Goal: Task Accomplishment & Management: Manage account settings

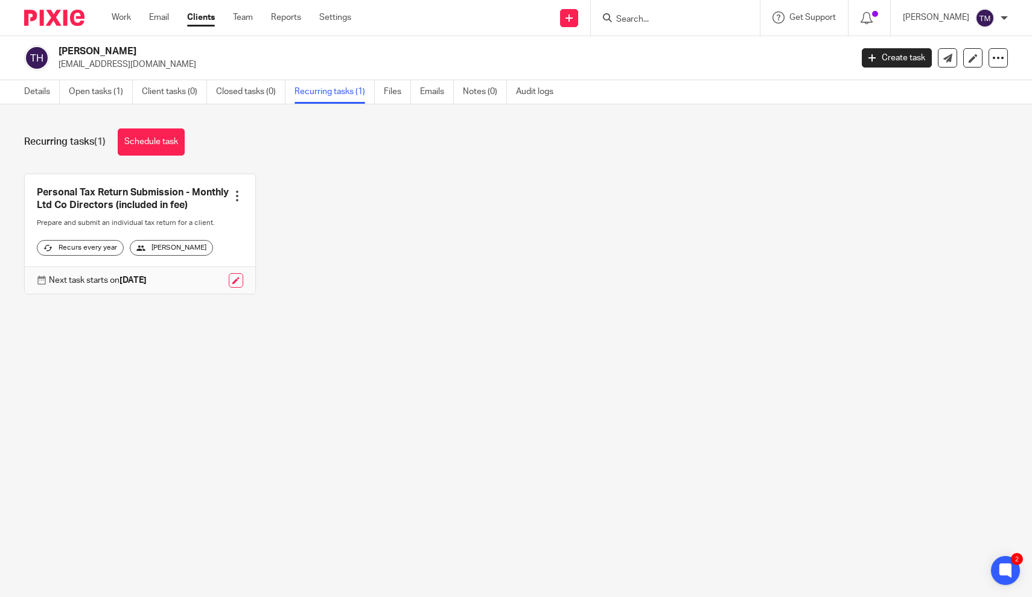
click at [662, 17] on input "Search" at bounding box center [669, 19] width 109 height 11
type input "asal mah"
click at [694, 52] on link at bounding box center [708, 52] width 192 height 28
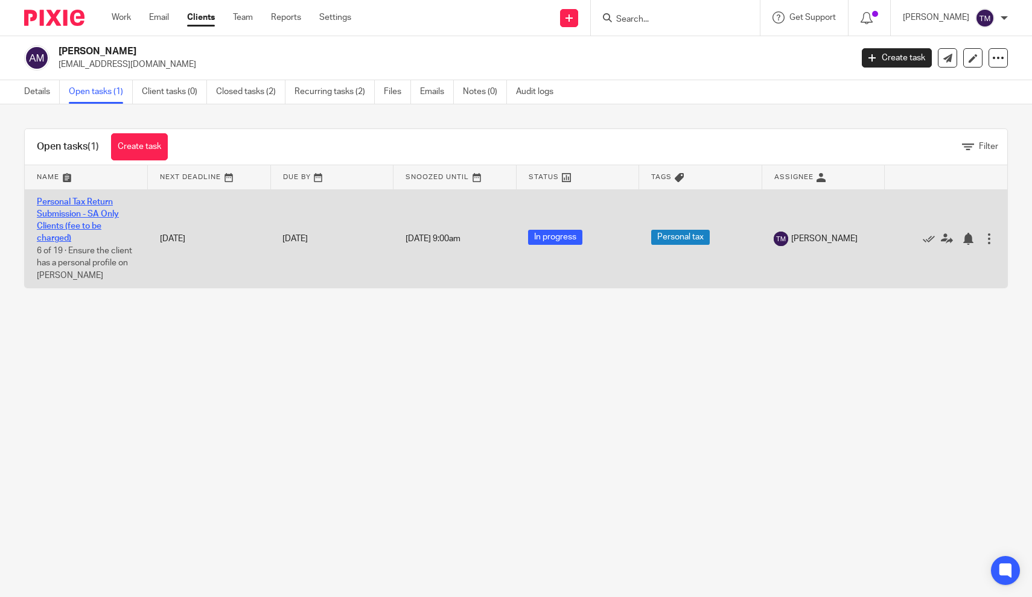
click at [88, 209] on link "Personal Tax Return Submission - SA Only Clients (fee to be charged)" at bounding box center [78, 220] width 82 height 45
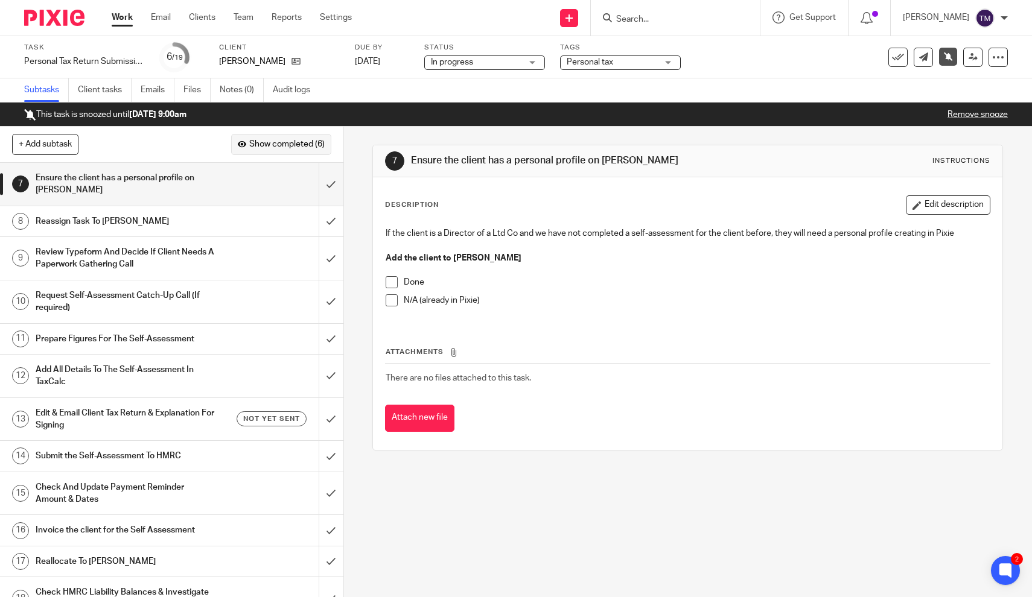
click at [271, 145] on span "Show completed (6)" at bounding box center [286, 145] width 75 height 10
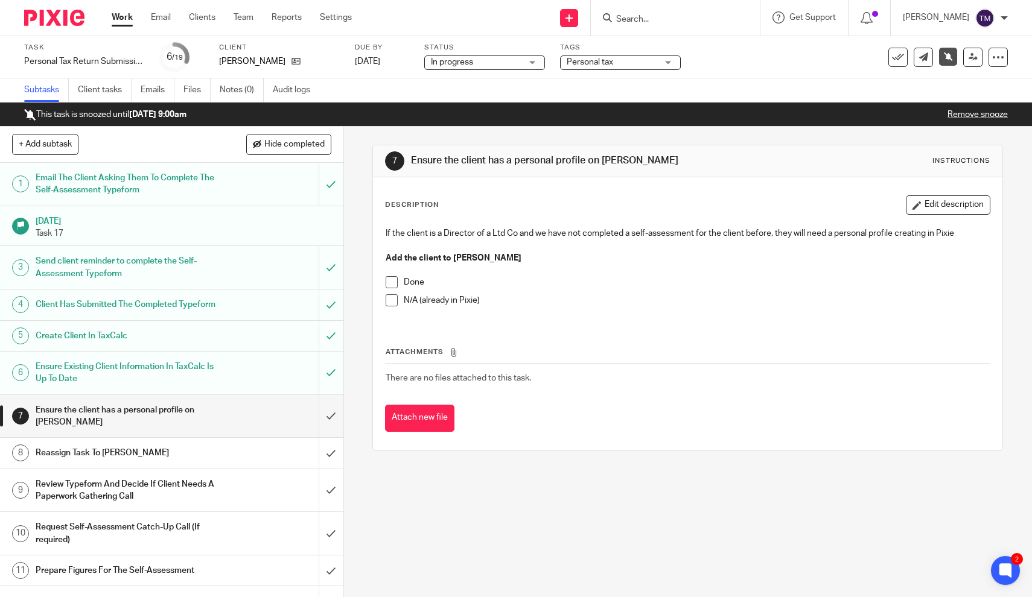
click at [115, 345] on h1 "Create Client In TaxCalc" at bounding box center [126, 336] width 181 height 18
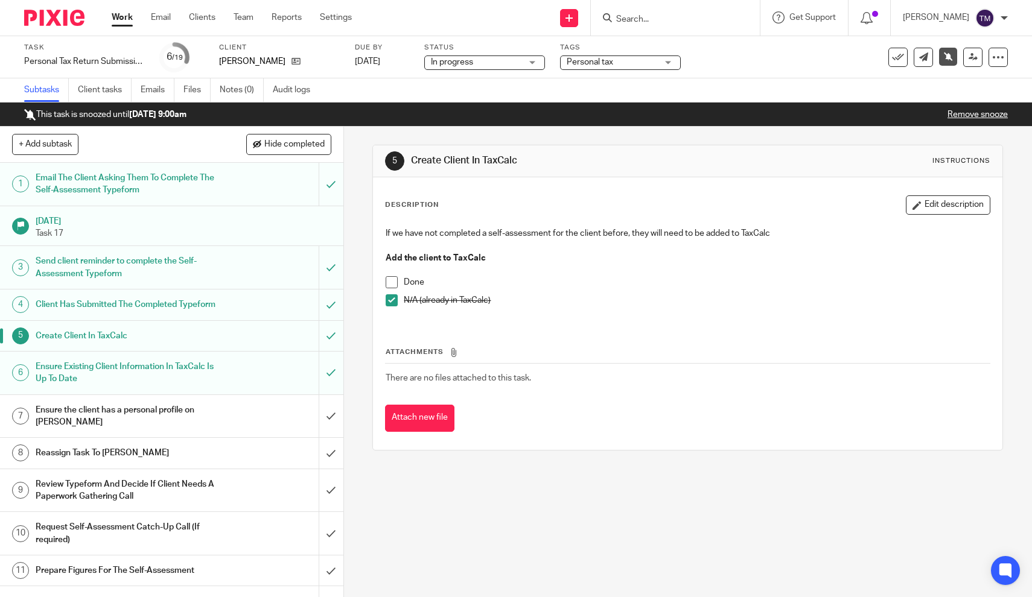
click at [124, 376] on h1 "Ensure Existing Client Information In TaxCalc Is Up To Date" at bounding box center [126, 373] width 181 height 31
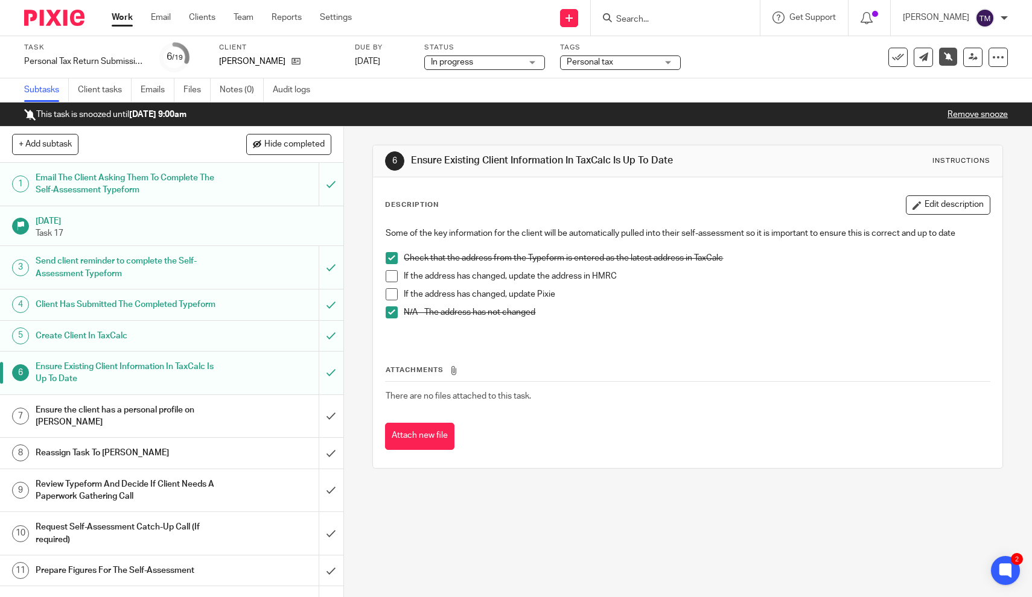
click at [284, 431] on div "Ensure the client has a personal profile on [PERSON_NAME]" at bounding box center [171, 416] width 271 height 31
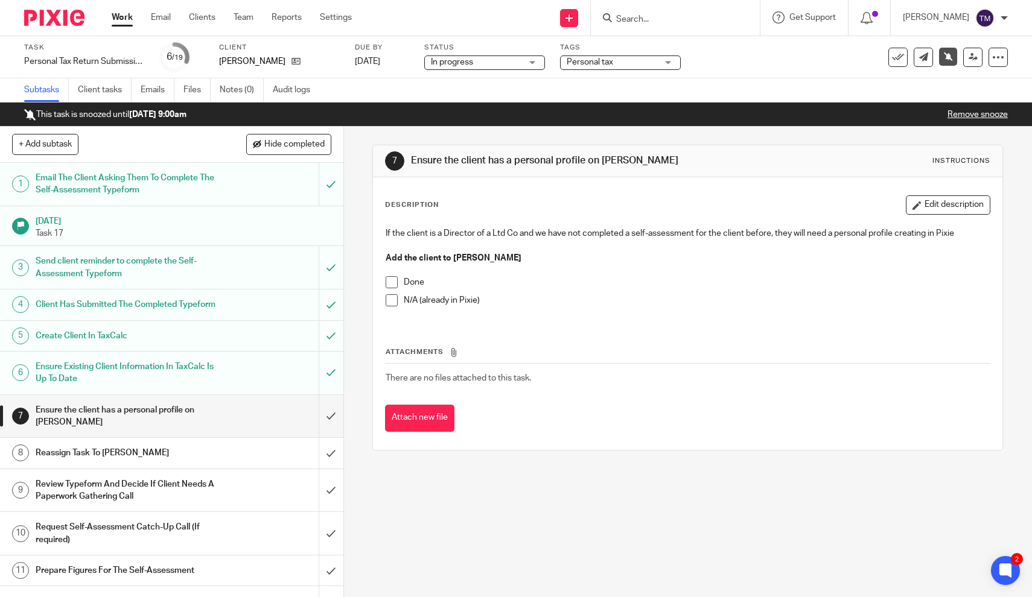
click at [395, 302] on span at bounding box center [392, 300] width 12 height 12
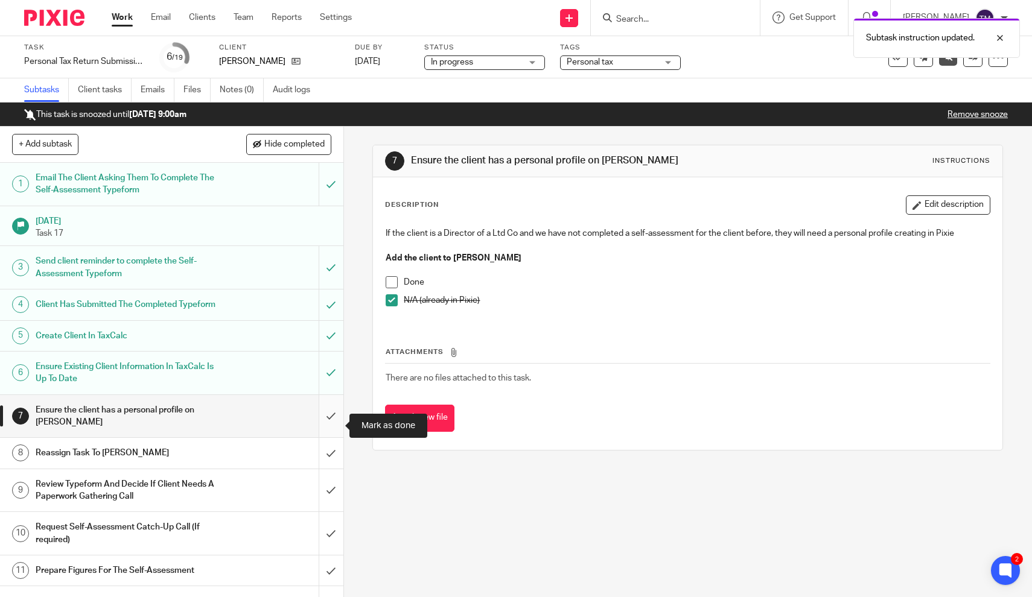
click at [332, 428] on input "submit" at bounding box center [171, 416] width 343 height 43
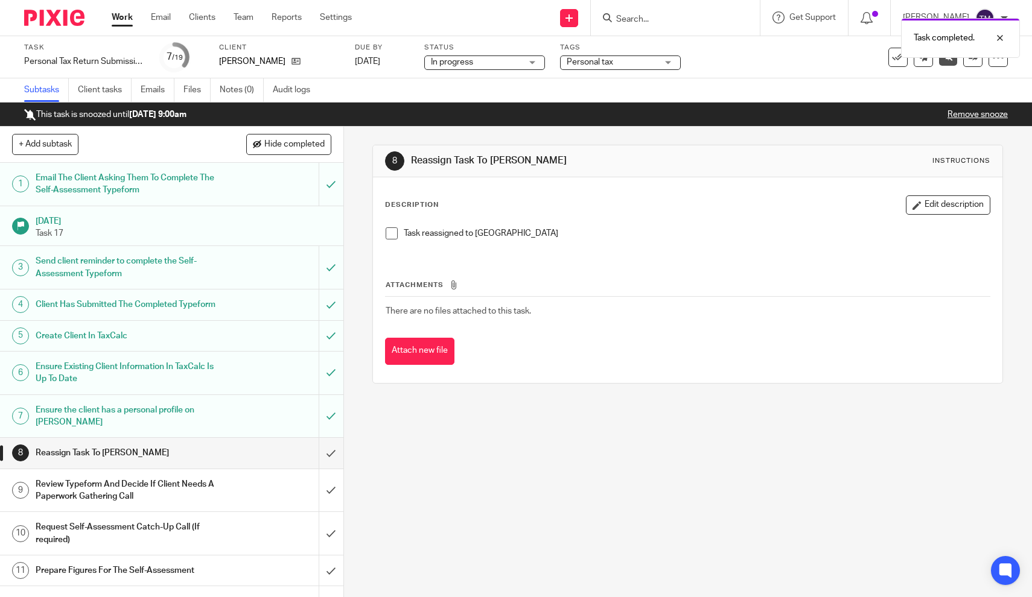
click at [203, 457] on h1 "Reassign Task To [PERSON_NAME]" at bounding box center [126, 453] width 181 height 18
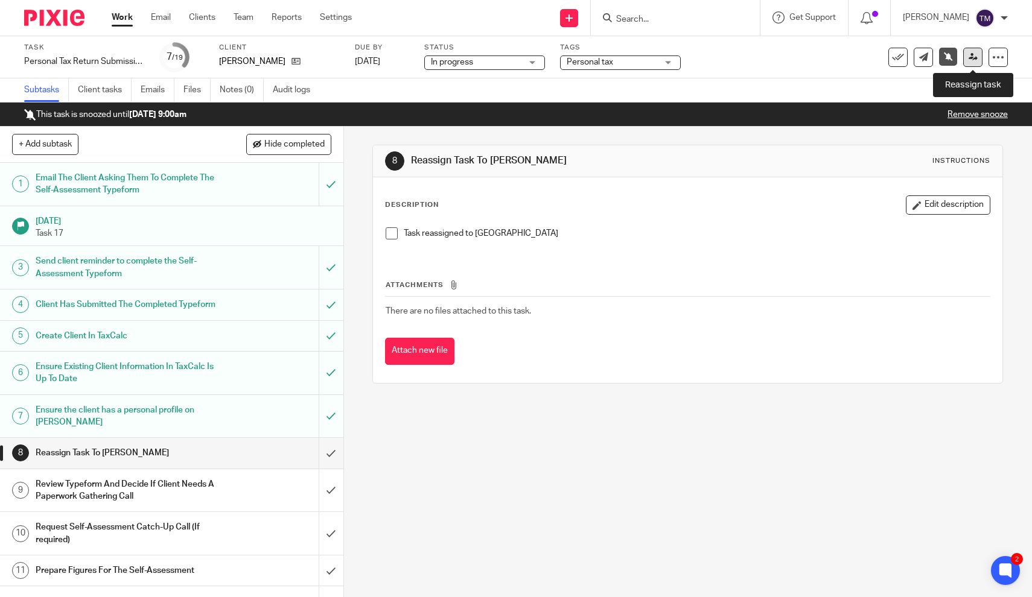
click at [969, 59] on icon at bounding box center [972, 56] width 9 height 9
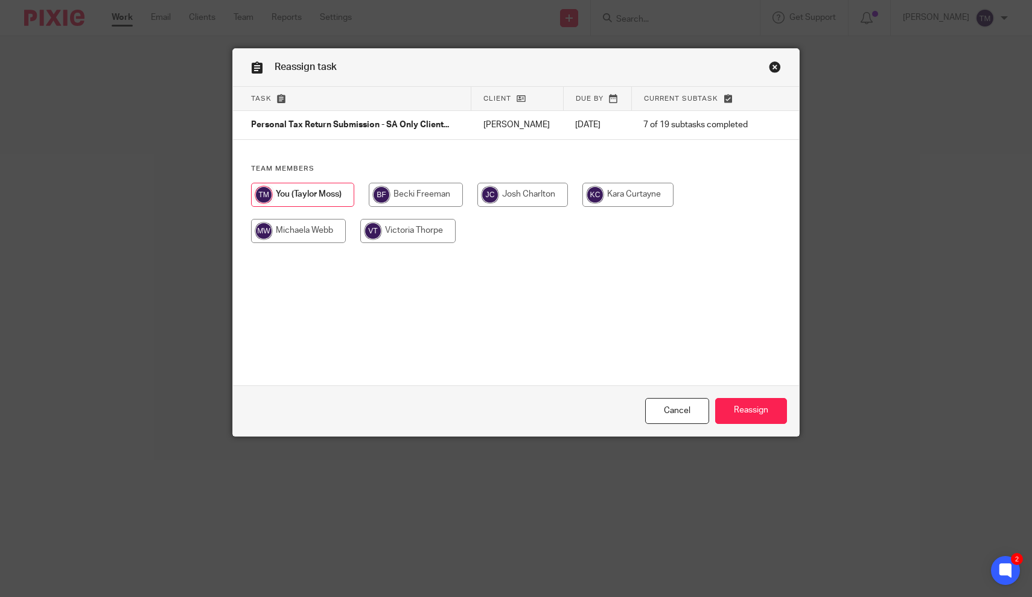
click at [642, 195] on input "radio" at bounding box center [627, 195] width 91 height 24
radio input "true"
click at [758, 407] on input "Reassign" at bounding box center [751, 411] width 72 height 26
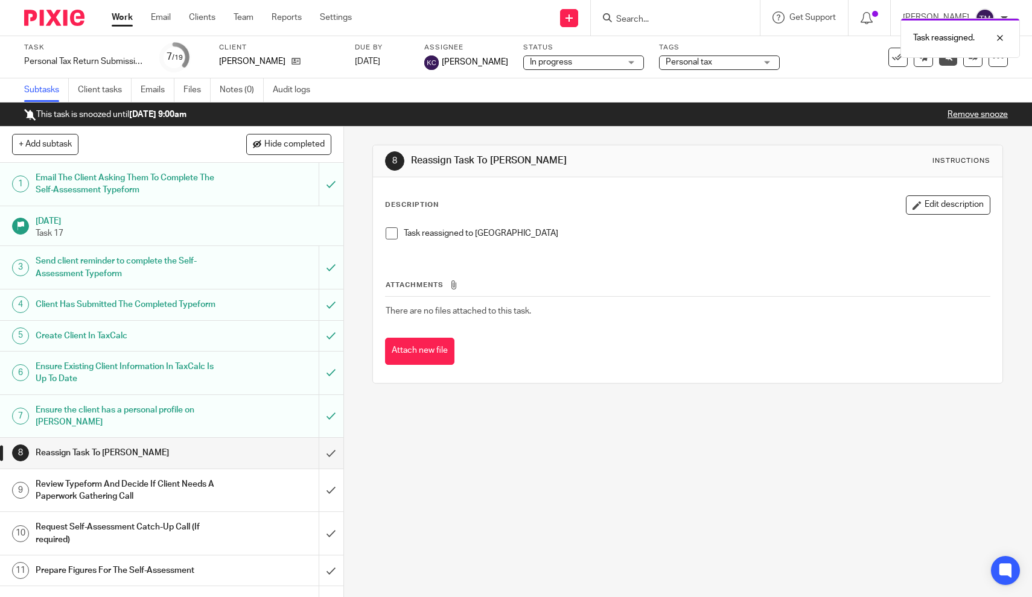
click at [392, 238] on span at bounding box center [392, 233] width 12 height 12
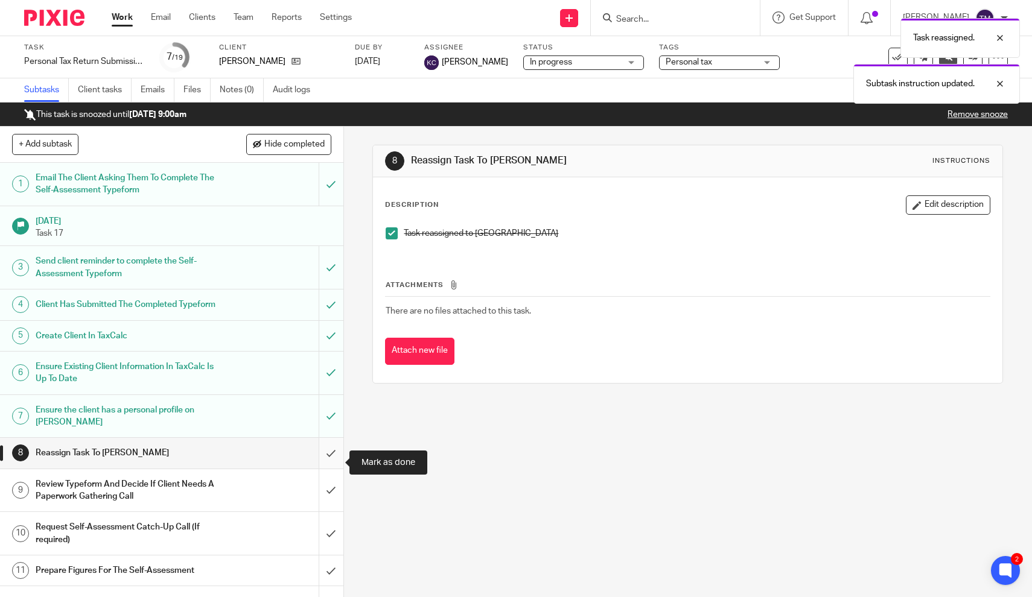
click at [332, 462] on input "submit" at bounding box center [171, 453] width 343 height 30
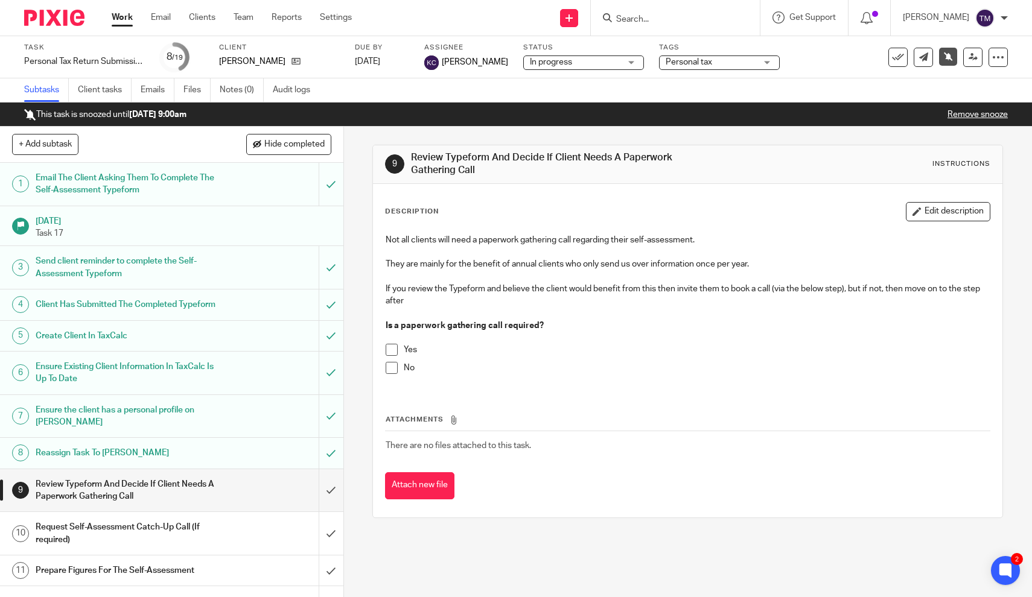
click at [655, 19] on div "Task completed." at bounding box center [768, 35] width 504 height 46
click at [666, 19] on input "Search" at bounding box center [669, 19] width 109 height 11
type input "a"
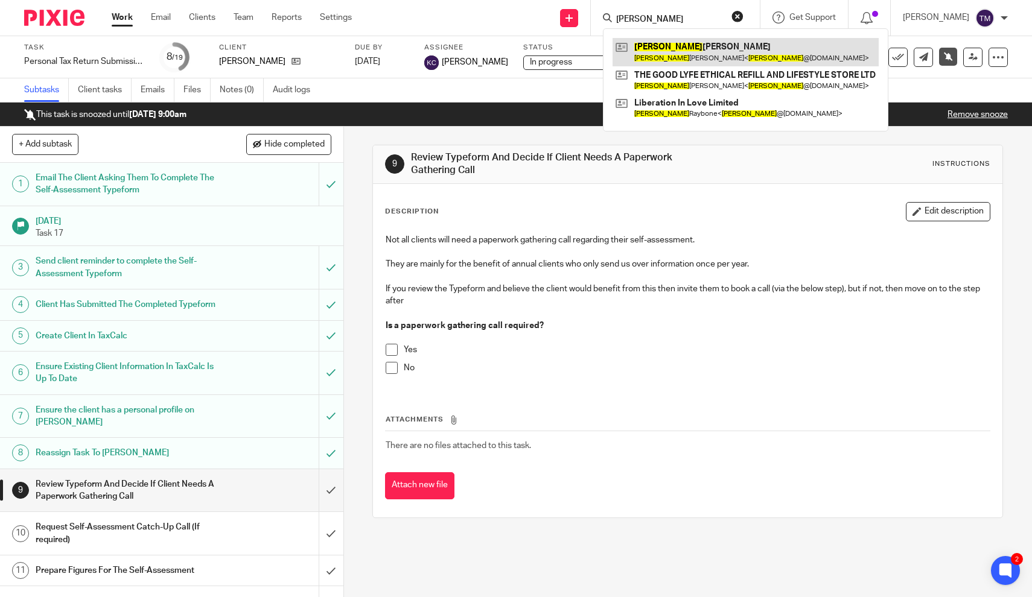
type input "laura"
click at [678, 53] on link at bounding box center [745, 52] width 266 height 28
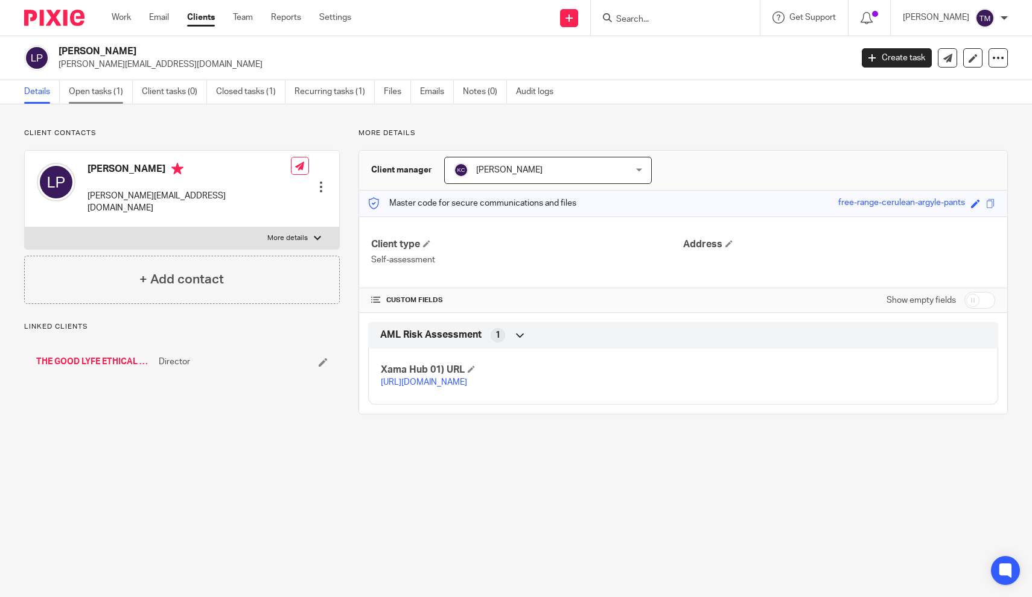
click at [120, 90] on link "Open tasks (1)" at bounding box center [101, 92] width 64 height 24
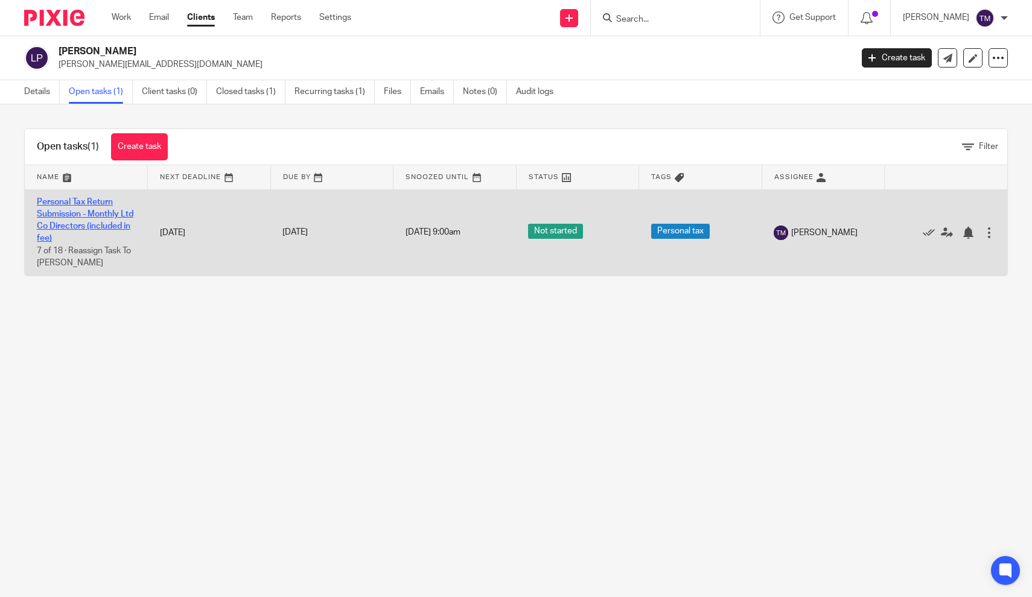
click at [86, 215] on link "Personal Tax Return Submission - Monthly Ltd Co Directors (included in fee)" at bounding box center [85, 220] width 97 height 45
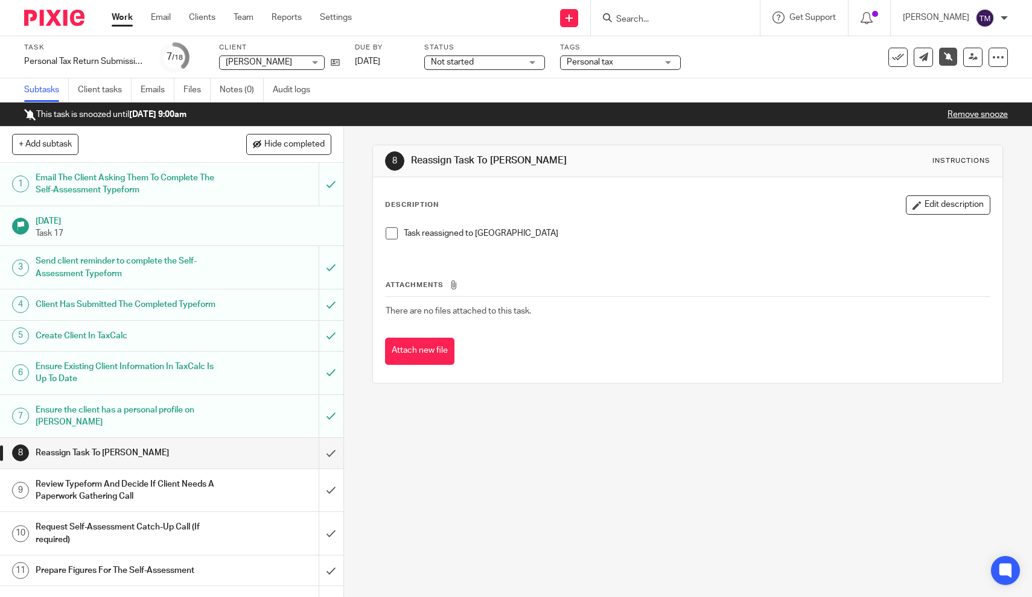
click at [193, 423] on h1 "Ensure the client has a personal profile on [PERSON_NAME]" at bounding box center [126, 416] width 181 height 31
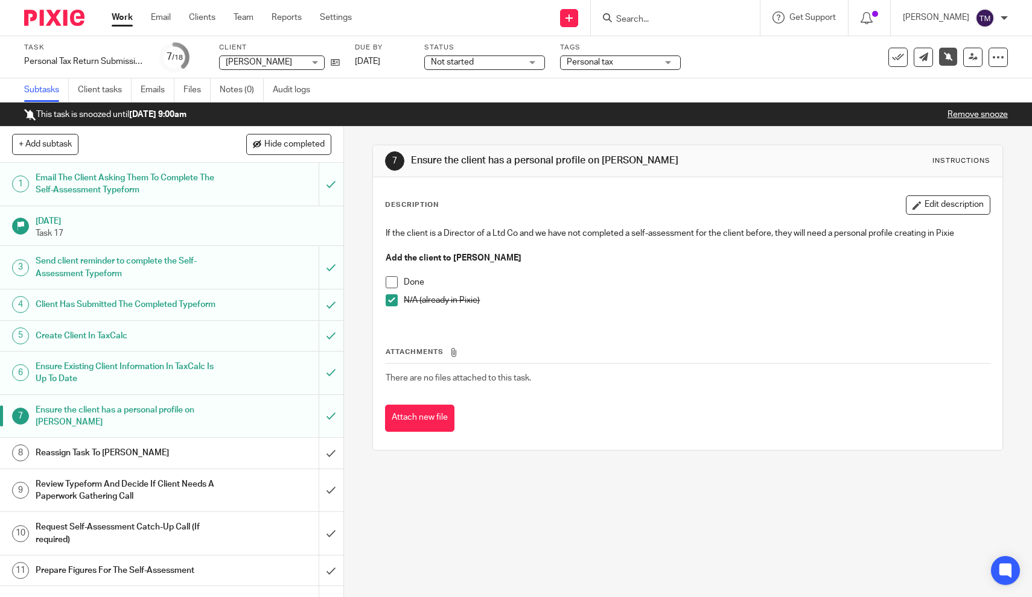
click at [130, 462] on h1 "Reassign Task To [PERSON_NAME]" at bounding box center [126, 453] width 181 height 18
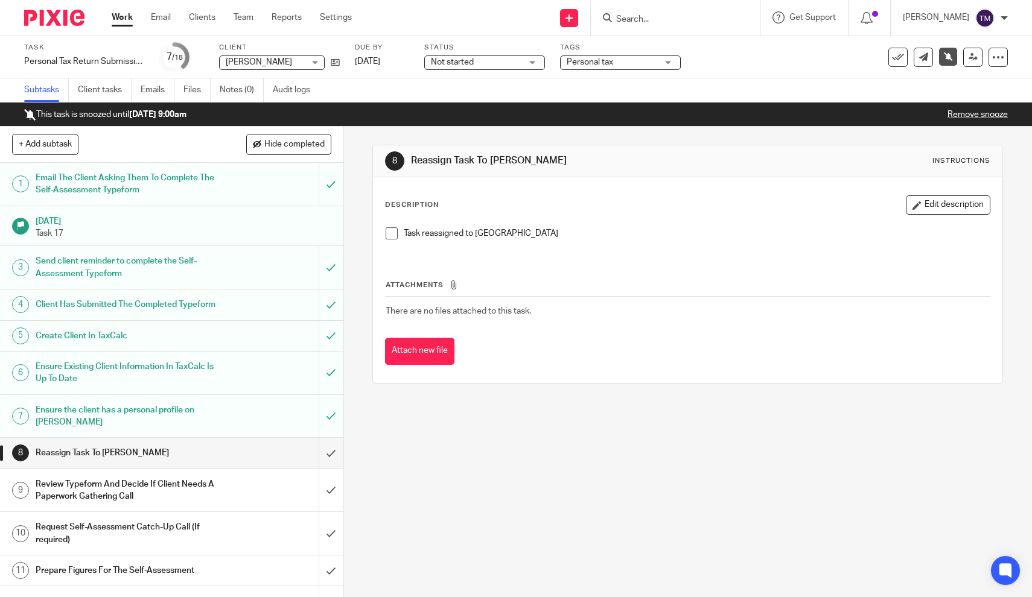
click at [395, 238] on span at bounding box center [392, 233] width 12 height 12
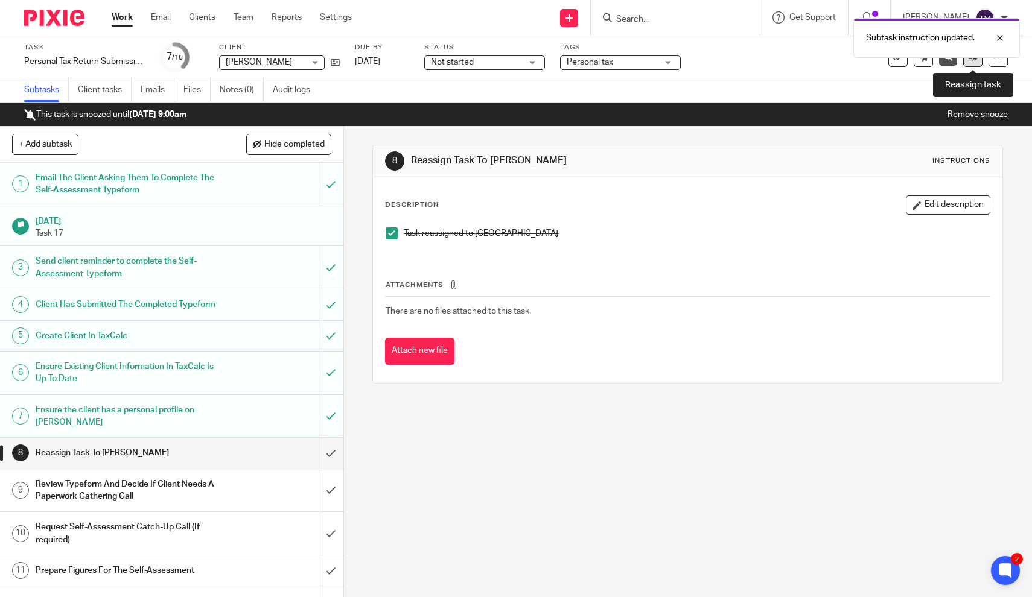
click at [972, 63] on link at bounding box center [972, 57] width 19 height 19
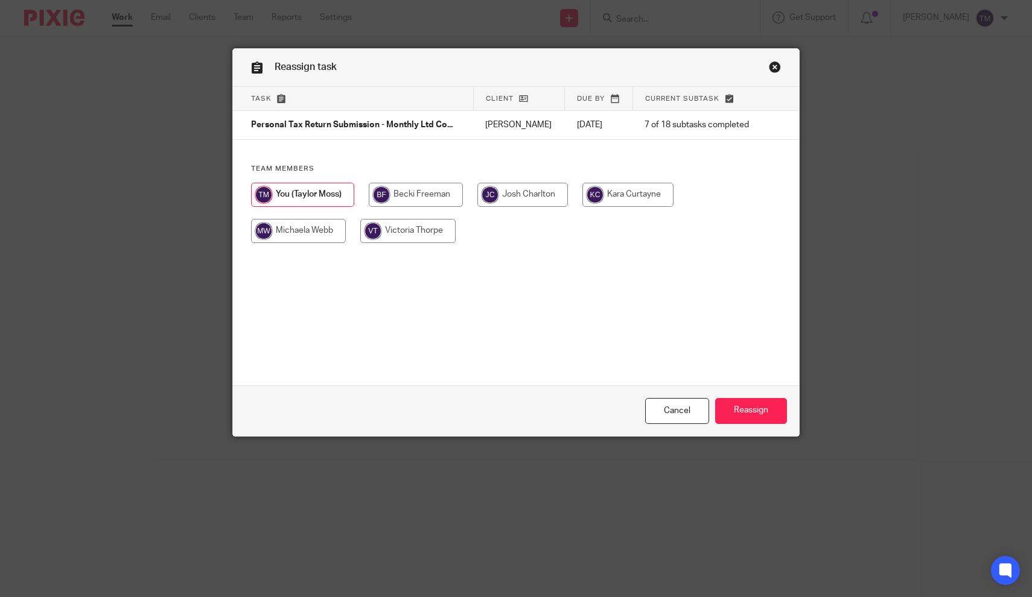
click at [658, 198] on input "radio" at bounding box center [627, 195] width 91 height 24
radio input "true"
click at [760, 409] on input "Reassign" at bounding box center [751, 411] width 72 height 26
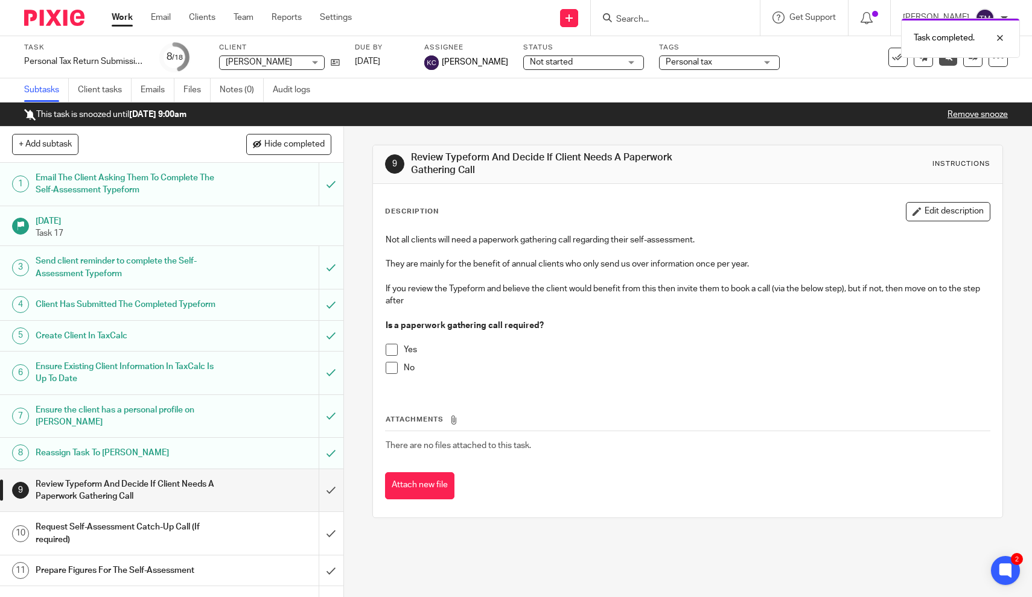
click at [644, 15] on div "Task completed." at bounding box center [768, 35] width 504 height 46
click at [653, 21] on div "Task completed." at bounding box center [768, 35] width 504 height 46
click at [654, 18] on input "Search" at bounding box center [669, 19] width 109 height 11
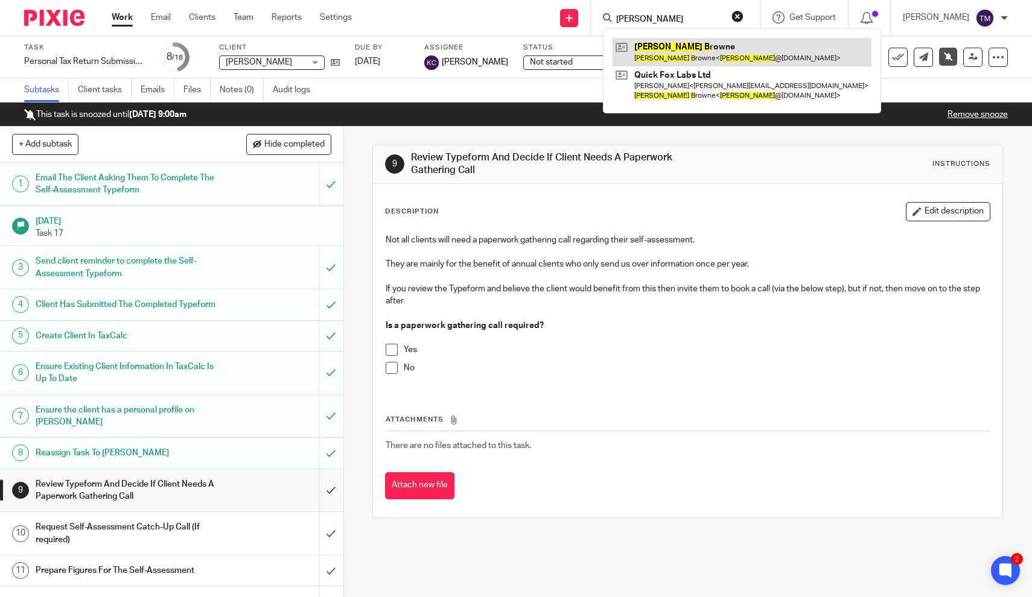
type input "emma b"
click at [665, 50] on link at bounding box center [741, 52] width 259 height 28
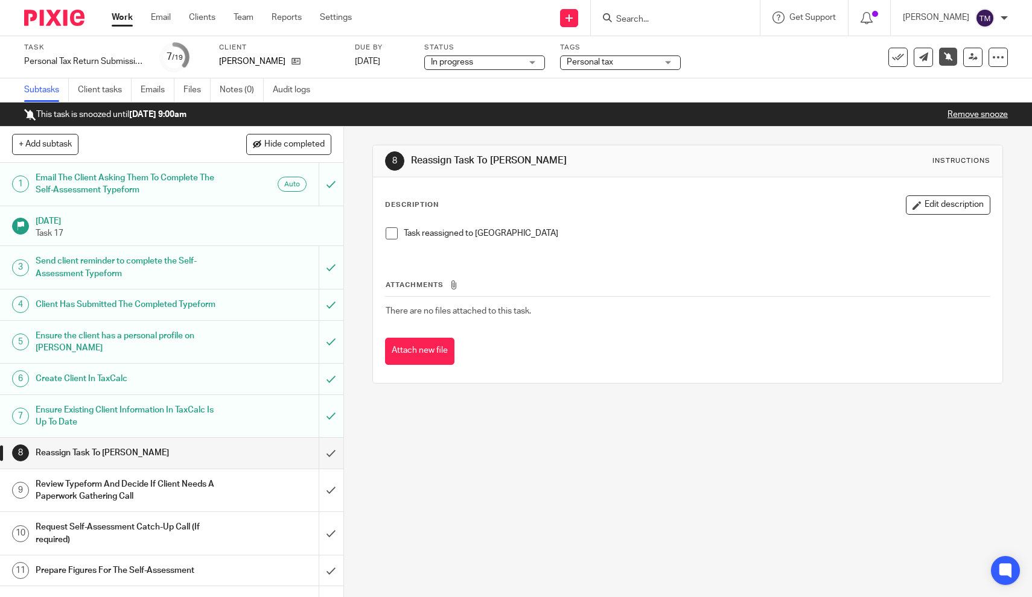
click at [391, 232] on span at bounding box center [392, 233] width 12 height 12
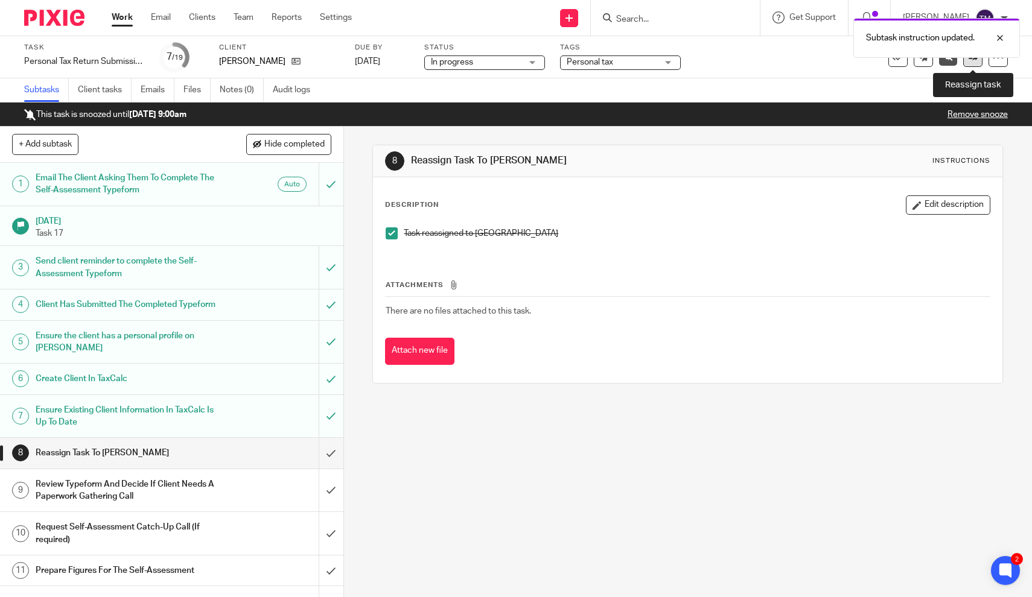
click at [974, 63] on link at bounding box center [972, 57] width 19 height 19
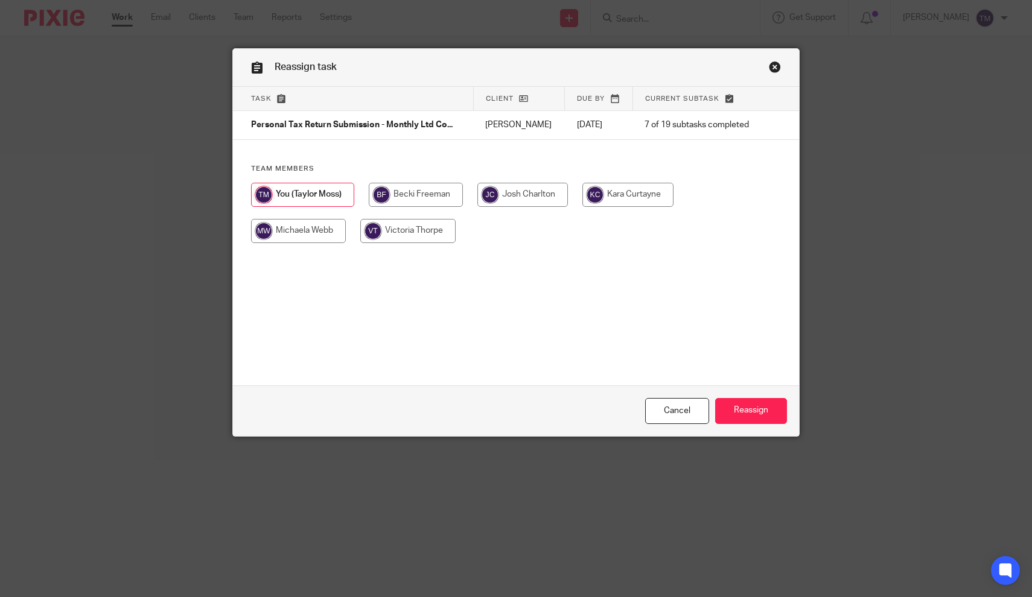
click at [617, 191] on input "radio" at bounding box center [627, 195] width 91 height 24
radio input "true"
click at [765, 407] on input "Reassign" at bounding box center [751, 411] width 72 height 26
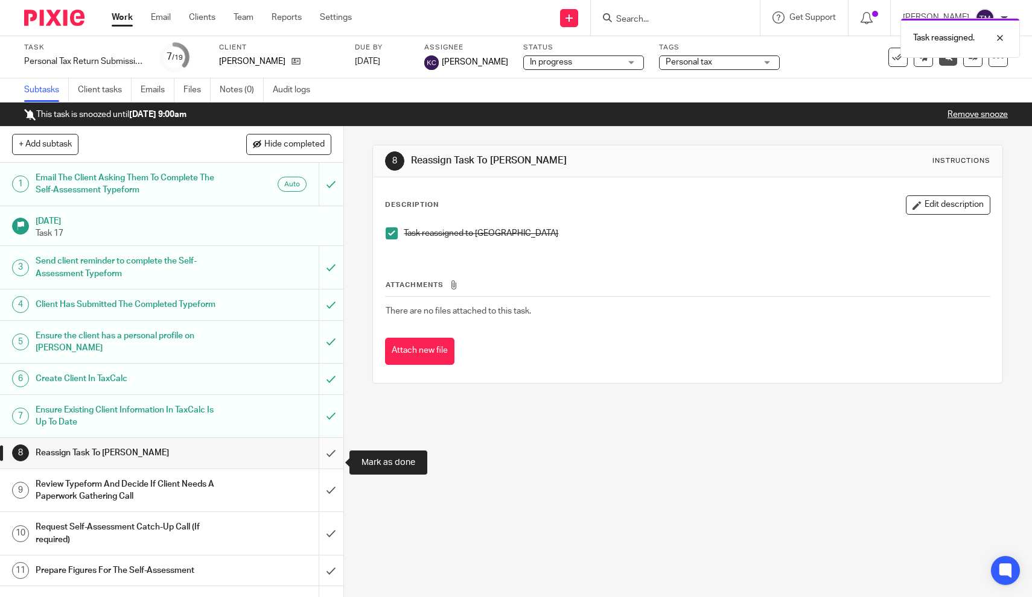
click at [331, 462] on input "submit" at bounding box center [171, 453] width 343 height 30
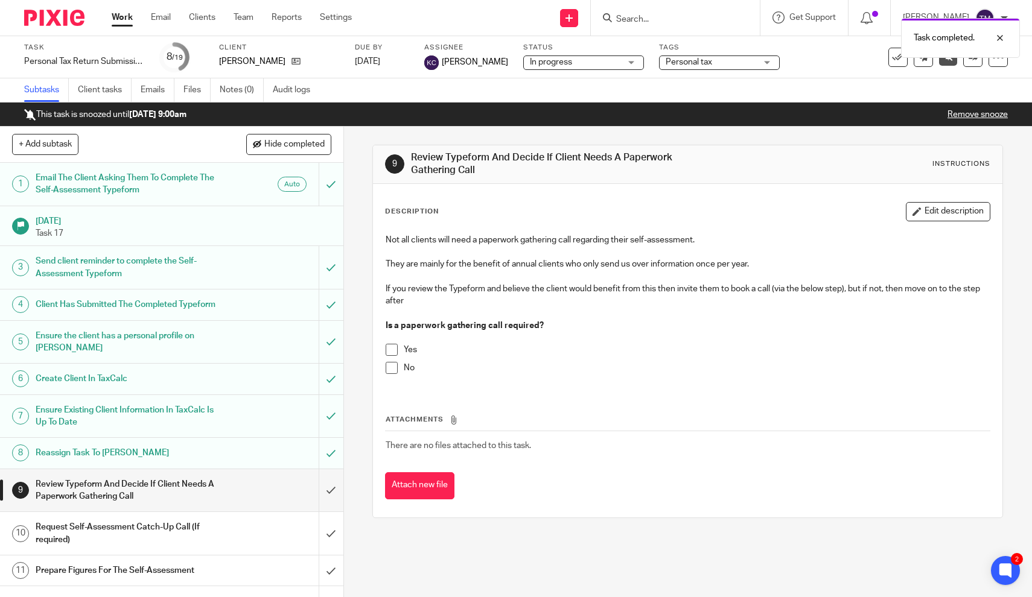
click at [681, 21] on div "Task completed." at bounding box center [768, 35] width 504 height 46
click at [641, 18] on div "Task completed." at bounding box center [768, 35] width 504 height 46
click at [658, 18] on input "Search" at bounding box center [669, 19] width 109 height 11
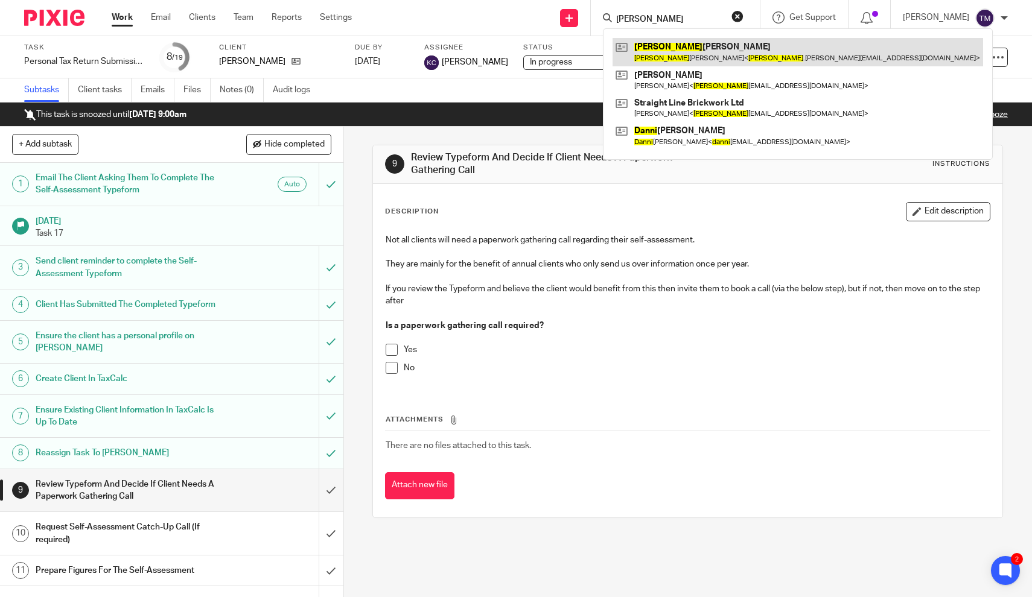
type input "danny"
click at [678, 46] on link at bounding box center [797, 52] width 370 height 28
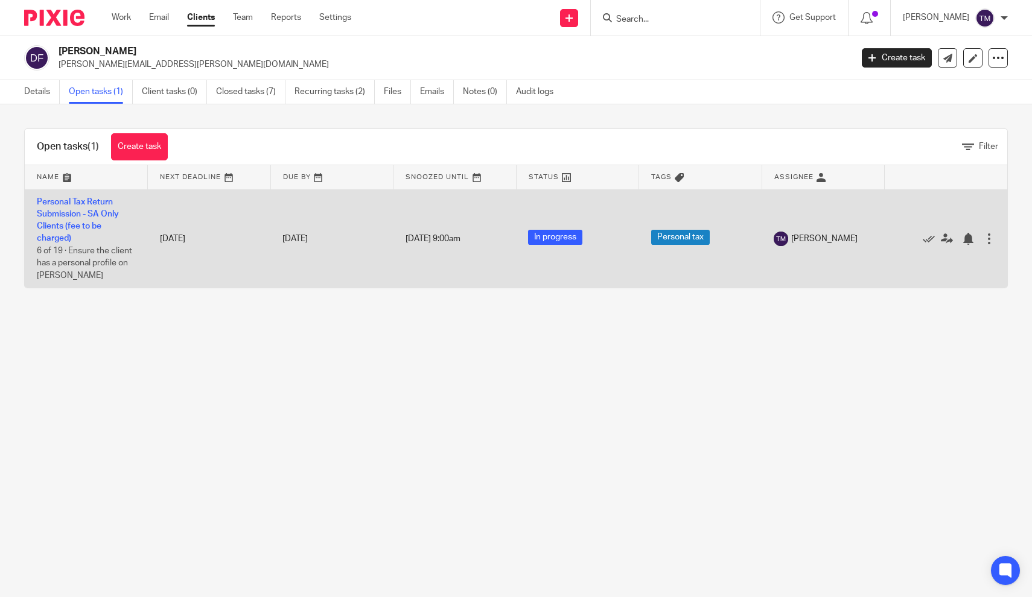
click at [88, 219] on td "Personal Tax Return Submission - SA Only Clients (fee to be charged) 6 of 19 · …" at bounding box center [86, 238] width 123 height 98
click at [88, 212] on link "Personal Tax Return Submission - SA Only Clients (fee to be charged)" at bounding box center [78, 220] width 82 height 45
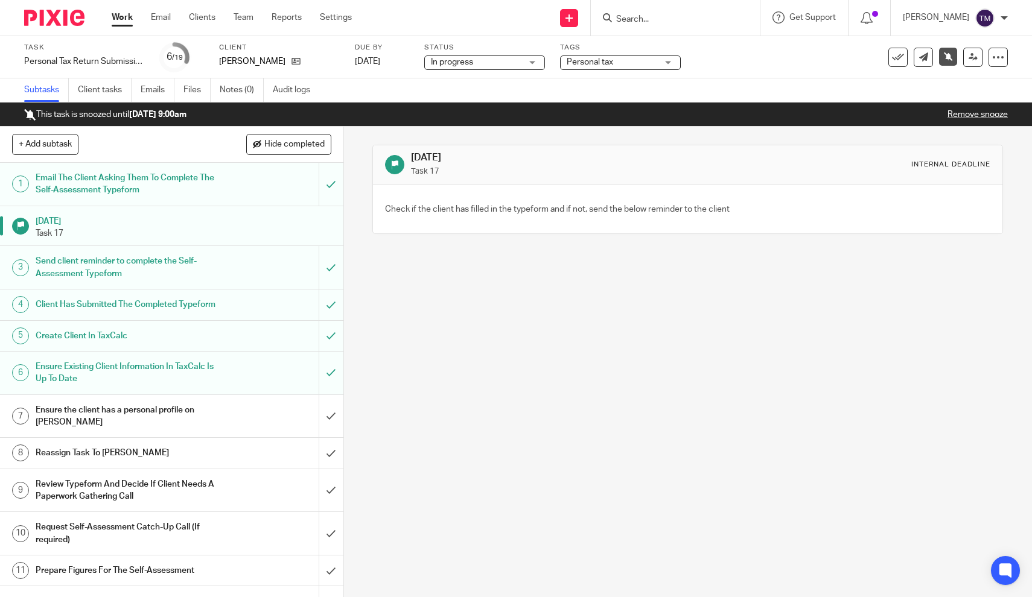
click at [184, 423] on h1 "Ensure the client has a personal profile on [PERSON_NAME]" at bounding box center [126, 416] width 181 height 31
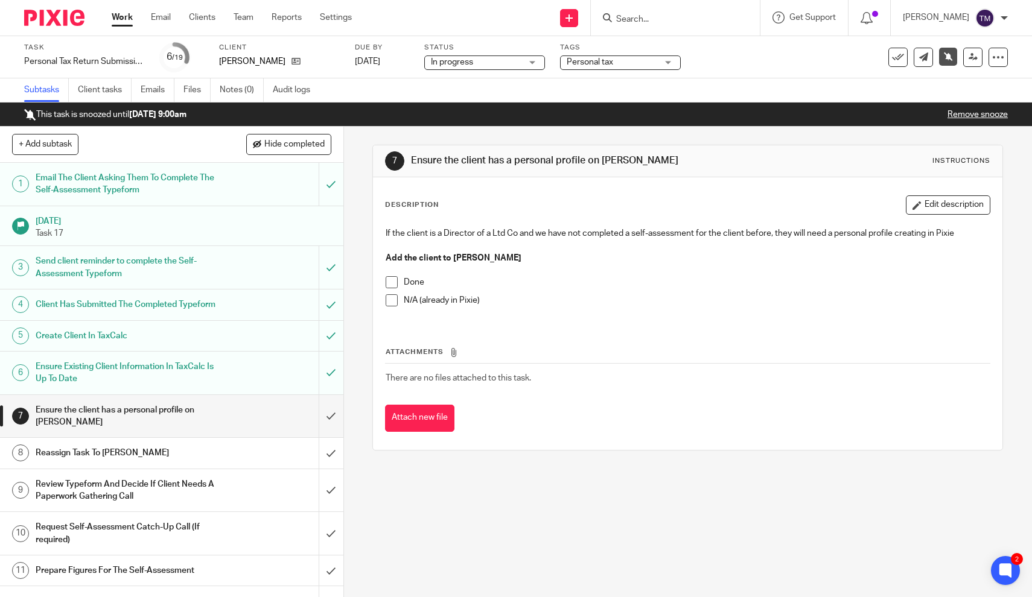
click at [393, 297] on span at bounding box center [392, 300] width 12 height 12
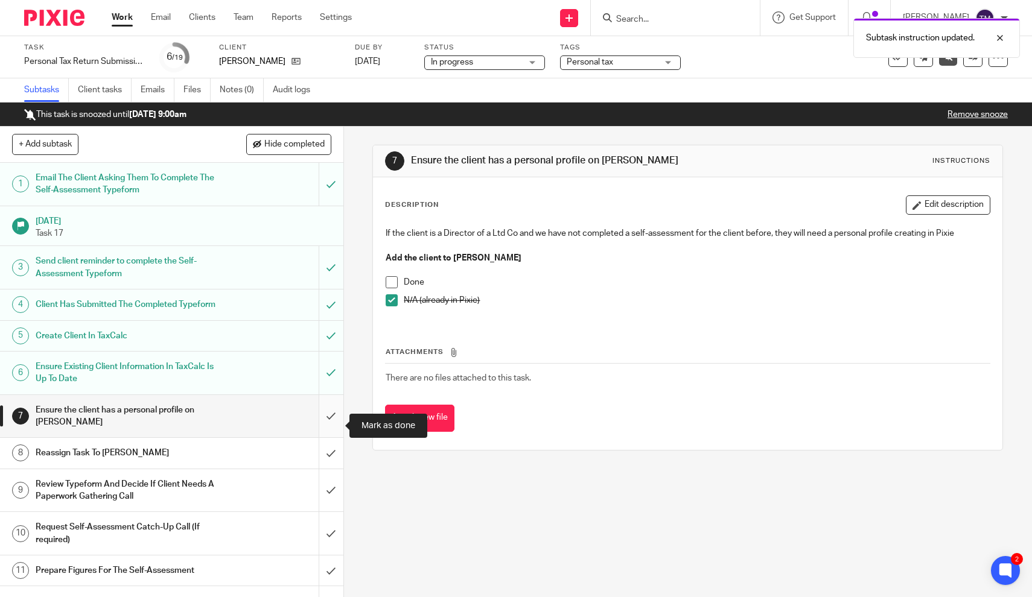
click at [334, 422] on input "submit" at bounding box center [171, 416] width 343 height 43
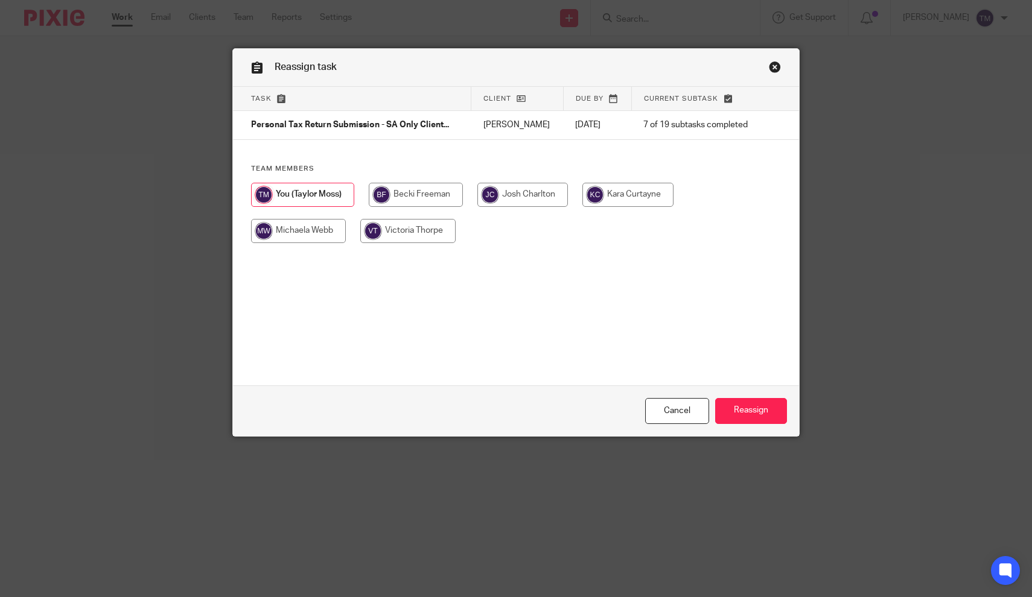
click at [654, 199] on input "radio" at bounding box center [627, 195] width 91 height 24
radio input "true"
click at [751, 408] on input "Reassign" at bounding box center [751, 411] width 72 height 26
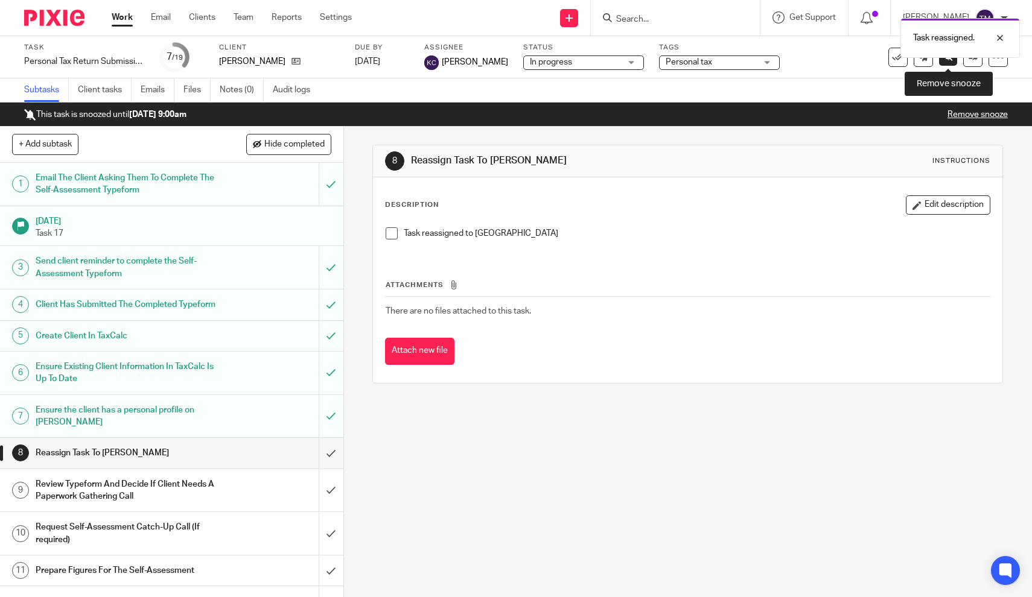
click at [948, 63] on link at bounding box center [948, 57] width 18 height 18
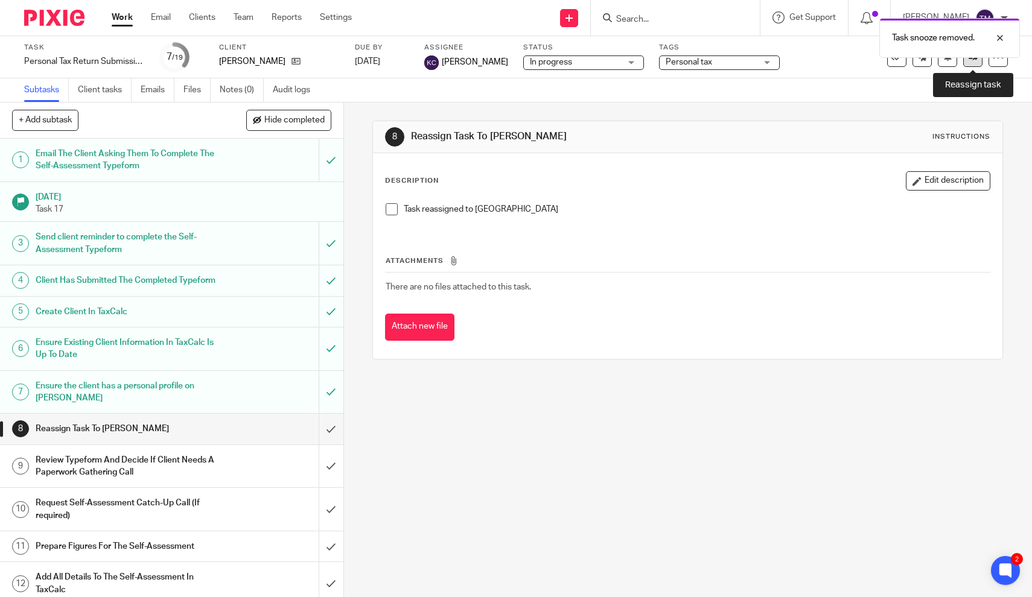
click at [975, 64] on link at bounding box center [972, 57] width 19 height 19
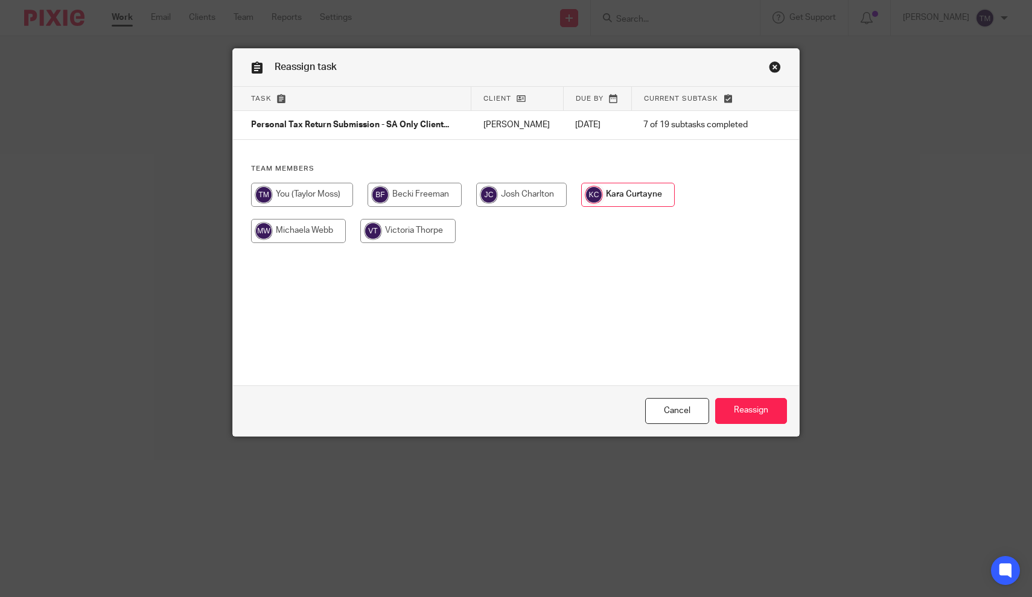
click at [652, 191] on input "radio" at bounding box center [628, 195] width 94 height 24
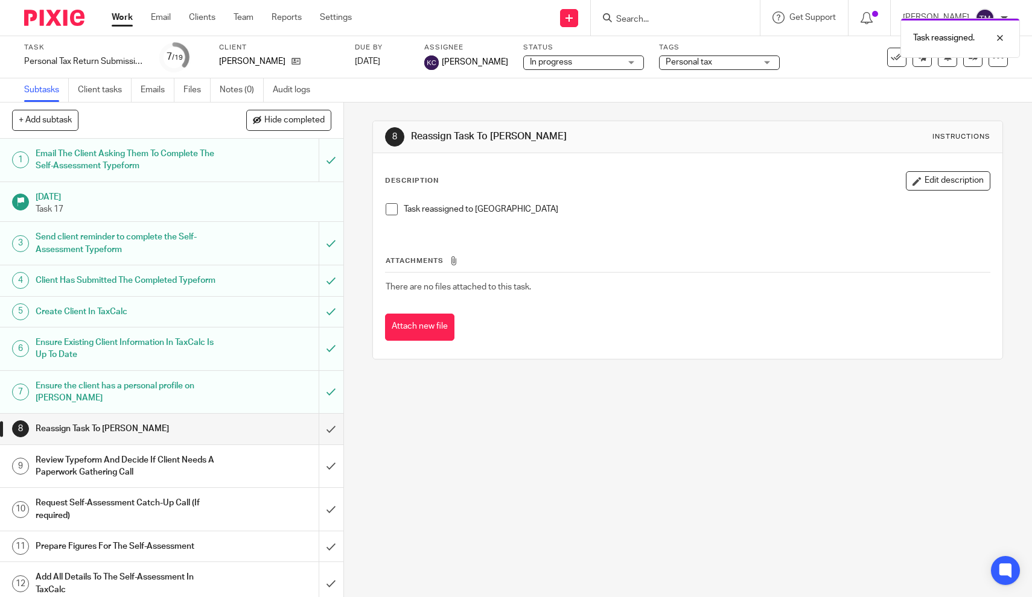
click at [391, 209] on span at bounding box center [392, 209] width 12 height 12
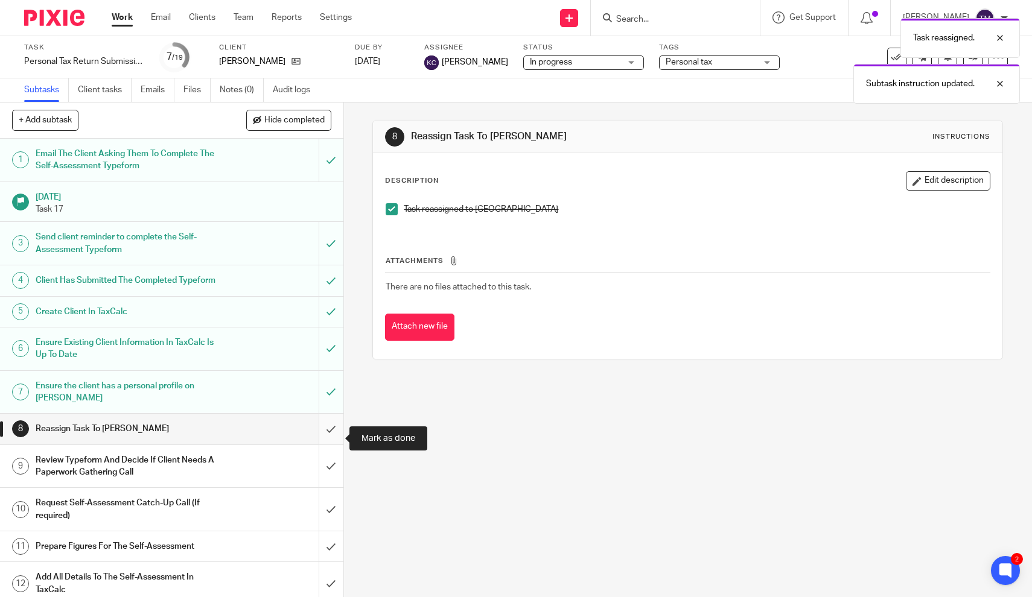
click at [332, 441] on input "submit" at bounding box center [171, 429] width 343 height 30
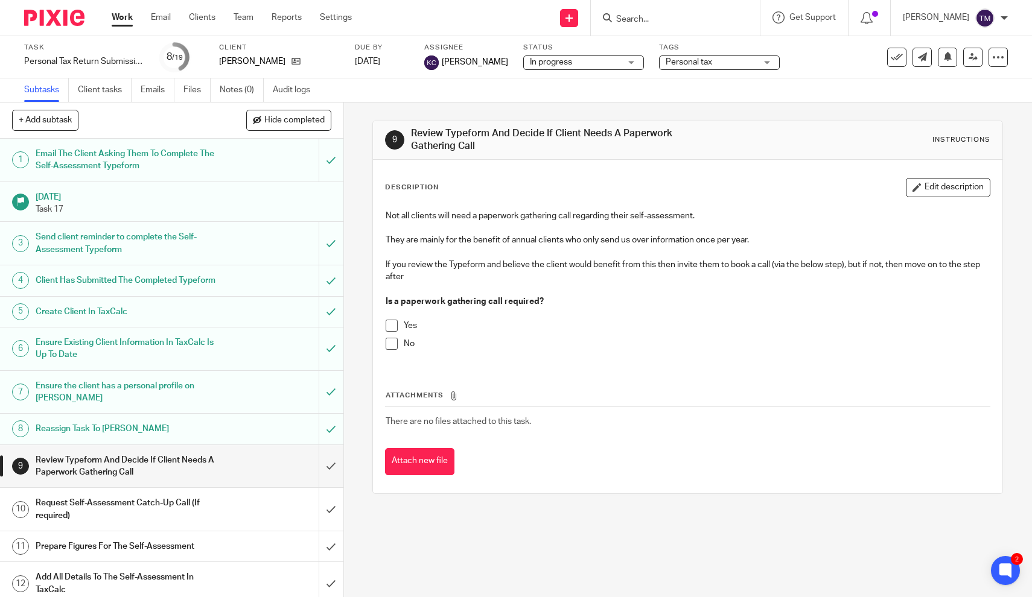
click at [650, 22] on input "Search" at bounding box center [669, 19] width 109 height 11
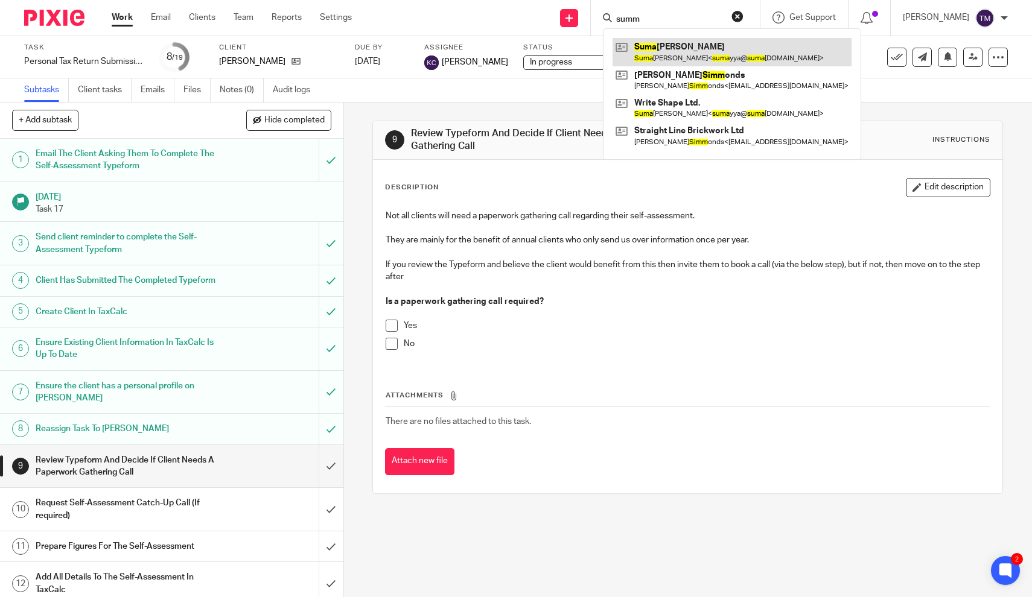
type input "summ"
click at [708, 52] on link at bounding box center [731, 52] width 239 height 28
